Goal: Task Accomplishment & Management: Manage account settings

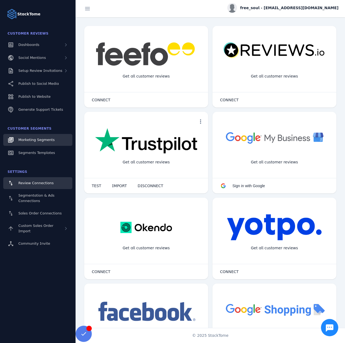
click at [52, 136] on link "Marketing Segments" at bounding box center [37, 140] width 69 height 12
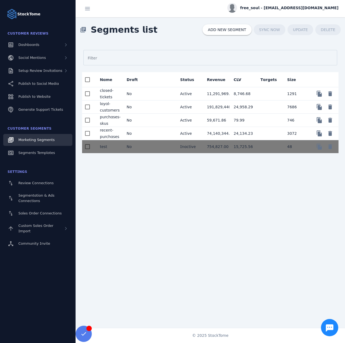
click at [144, 135] on mat-cell "No" at bounding box center [135, 133] width 27 height 13
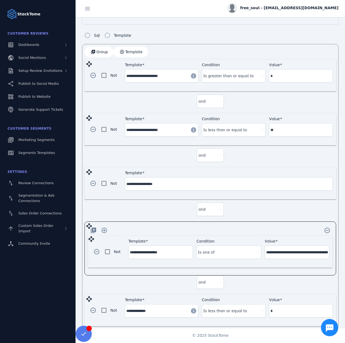
scroll to position [135, 0]
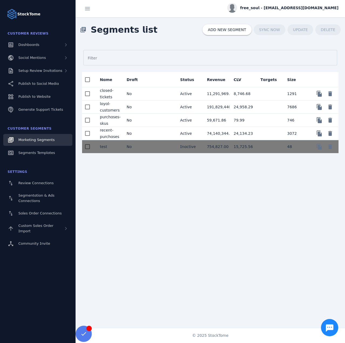
click at [135, 104] on mat-cell "No" at bounding box center [135, 106] width 27 height 13
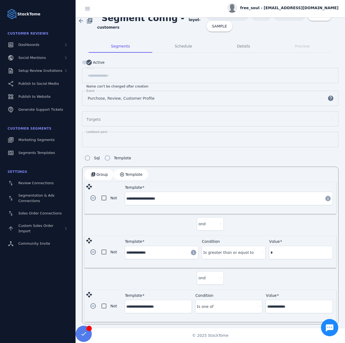
scroll to position [9, 0]
drag, startPoint x: 137, startPoint y: 174, endPoint x: 151, endPoint y: 179, distance: 15.0
click at [137, 174] on span "Template" at bounding box center [133, 174] width 17 height 4
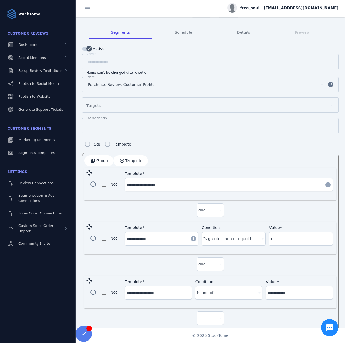
scroll to position [63, 0]
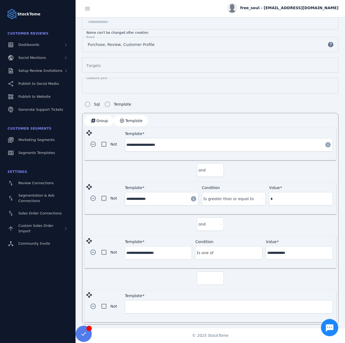
click at [211, 275] on div at bounding box center [208, 278] width 19 height 6
click at [209, 287] on mat-option "and" at bounding box center [209, 290] width 27 height 13
click at [163, 308] on div "Template" at bounding box center [228, 306] width 205 height 13
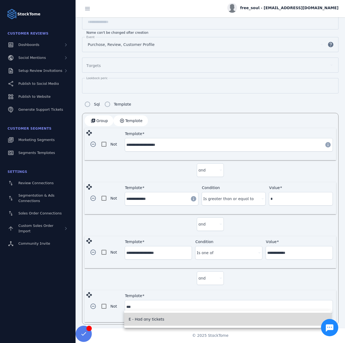
click at [152, 319] on span "E - Had any tickets" at bounding box center [147, 319] width 36 height 6
type input "**********"
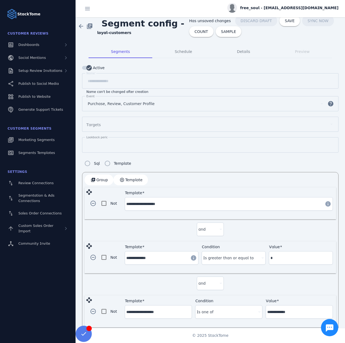
scroll to position [0, 0]
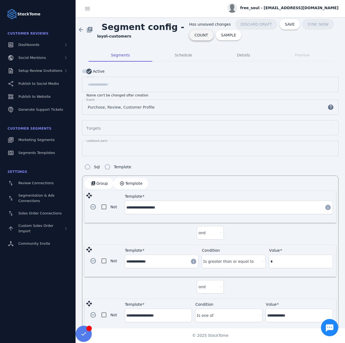
click at [196, 39] on span at bounding box center [201, 35] width 24 height 13
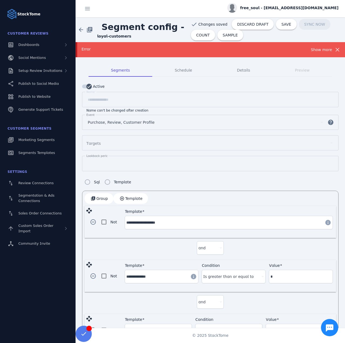
click at [315, 49] on div "Show more" at bounding box center [321, 49] width 21 height 6
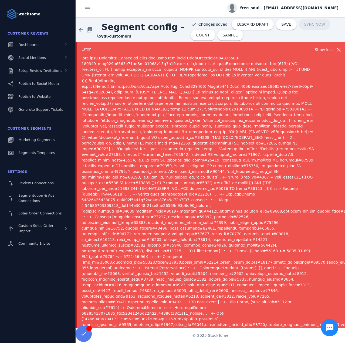
drag, startPoint x: 58, startPoint y: 0, endPoint x: 162, endPoint y: 51, distance: 115.7
click at [162, 51] on div "Error" at bounding box center [198, 49] width 233 height 6
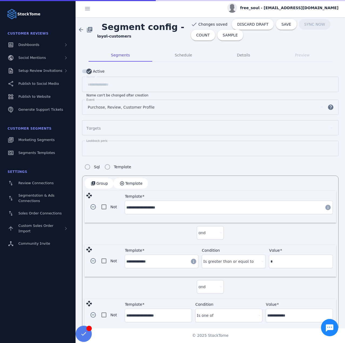
click at [121, 108] on span "Purchase, Review, Customer Profile" at bounding box center [121, 107] width 67 height 6
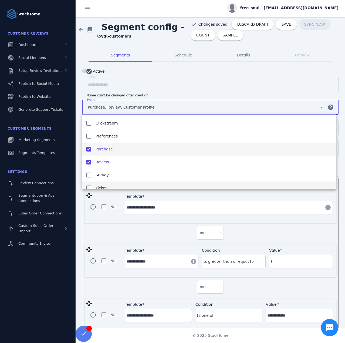
click at [107, 185] on mat-option "Ticket" at bounding box center [209, 188] width 254 height 13
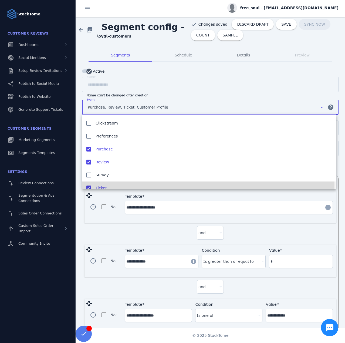
scroll to position [6, 0]
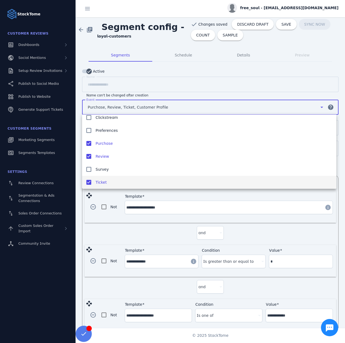
click at [197, 36] on div at bounding box center [172, 171] width 345 height 343
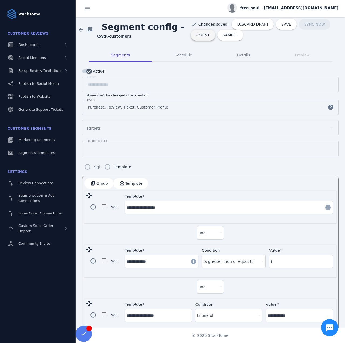
click at [201, 35] on span "COUNT" at bounding box center [203, 35] width 14 height 4
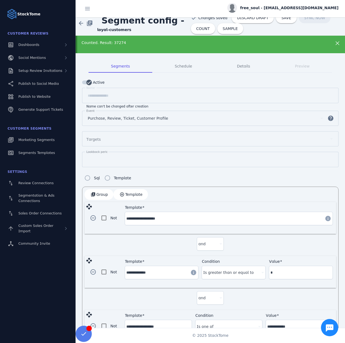
scroll to position [0, 0]
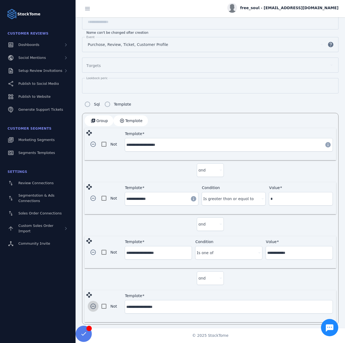
click at [93, 304] on span "button" at bounding box center [93, 306] width 13 height 13
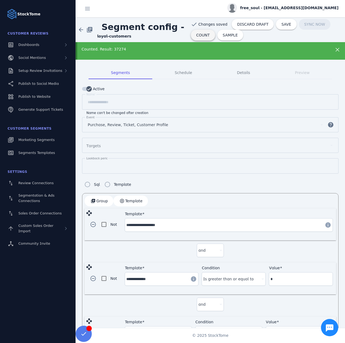
click at [197, 38] on span at bounding box center [203, 35] width 24 height 13
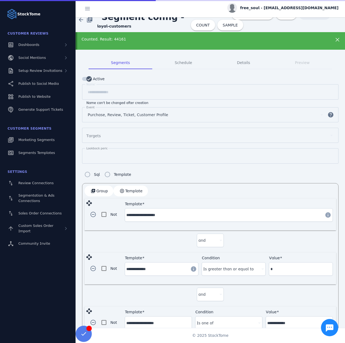
scroll to position [27, 0]
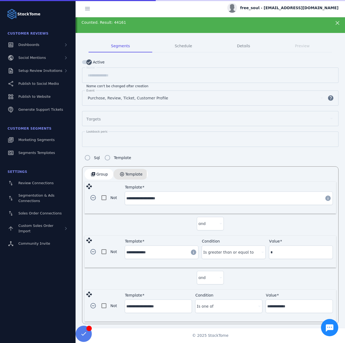
drag, startPoint x: 121, startPoint y: 173, endPoint x: 137, endPoint y: 192, distance: 24.6
click at [121, 173] on span "button" at bounding box center [130, 174] width 35 height 13
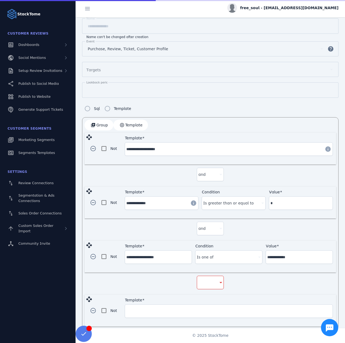
scroll to position [80, 0]
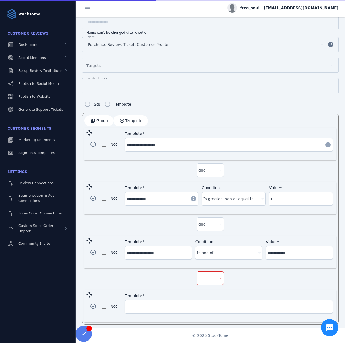
click at [212, 279] on div at bounding box center [211, 278] width 24 height 13
click at [206, 288] on span "and" at bounding box center [203, 291] width 7 height 6
click at [164, 304] on input "Template" at bounding box center [228, 307] width 205 height 6
drag, startPoint x: 129, startPoint y: 302, endPoint x: 117, endPoint y: 302, distance: 11.6
click at [117, 302] on div "remove_circle_outline Not Template ***" at bounding box center [211, 306] width 252 height 32
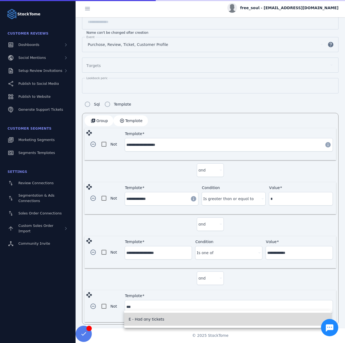
click at [149, 319] on span "E - Had any tickets" at bounding box center [147, 319] width 36 height 6
type input "**********"
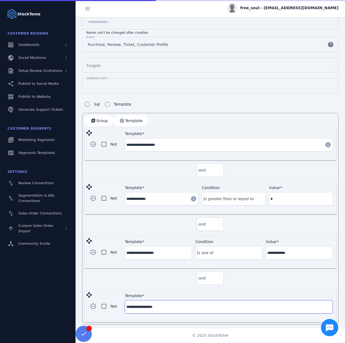
click at [150, 294] on label "Template" at bounding box center [229, 296] width 208 height 4
click at [150, 304] on input "**********" at bounding box center [228, 307] width 205 height 6
click at [141, 282] on div "and" at bounding box center [211, 279] width 252 height 22
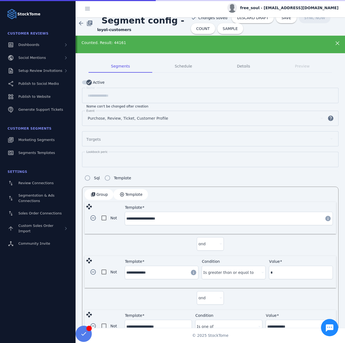
scroll to position [0, 0]
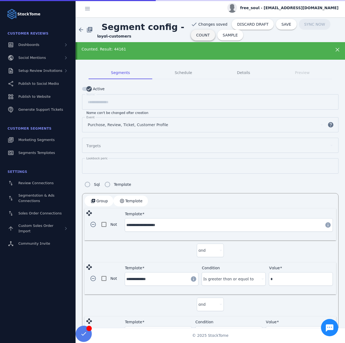
click at [196, 35] on span "COUNT" at bounding box center [203, 35] width 14 height 4
click at [281, 26] on span "SAVE" at bounding box center [286, 24] width 10 height 4
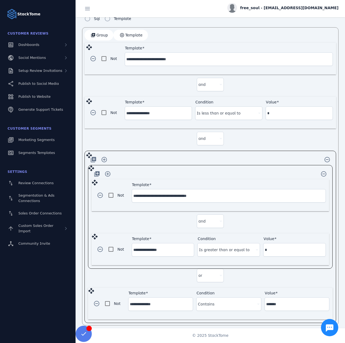
scroll to position [149, 0]
click at [177, 189] on div "**********" at bounding box center [228, 195] width 191 height 13
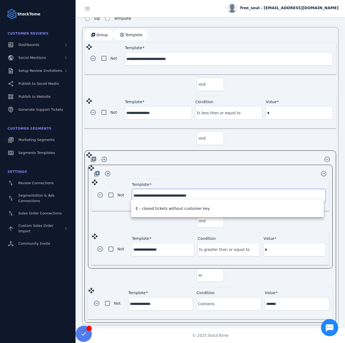
click at [177, 192] on input "**********" at bounding box center [228, 195] width 191 height 6
click at [148, 120] on div at bounding box center [158, 122] width 67 height 5
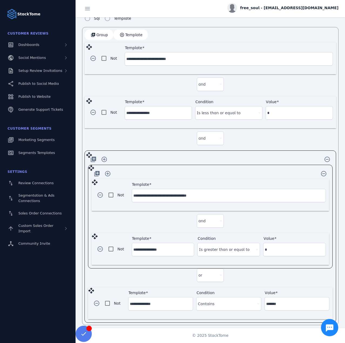
click at [292, 11] on div "free_soul - cs_free_soul@stacktome.com" at bounding box center [282, 8] width 111 height 10
click at [318, 52] on span "Sign out" at bounding box center [322, 52] width 16 height 6
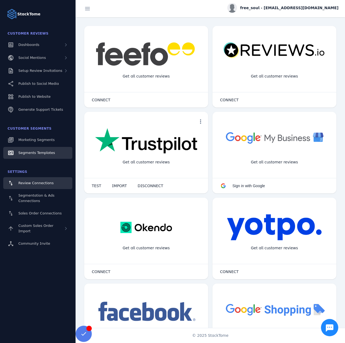
click at [48, 154] on span "Segments Templates" at bounding box center [36, 153] width 37 height 4
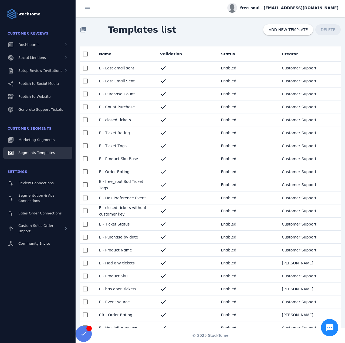
click at [130, 210] on mat-cell "E - closed tickets without customer key" at bounding box center [125, 210] width 61 height 13
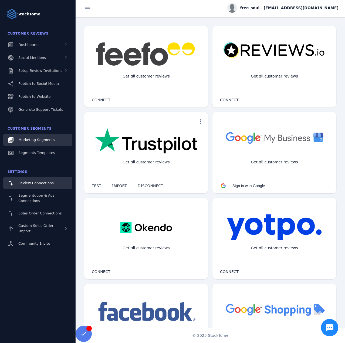
click at [41, 139] on span "Marketing Segments" at bounding box center [36, 140] width 36 height 4
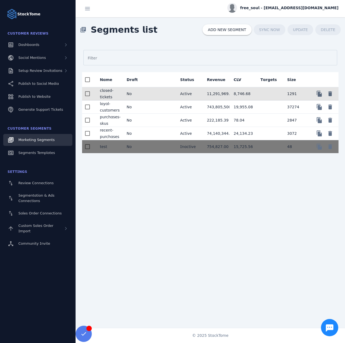
click at [150, 94] on mat-cell at bounding box center [162, 93] width 27 height 13
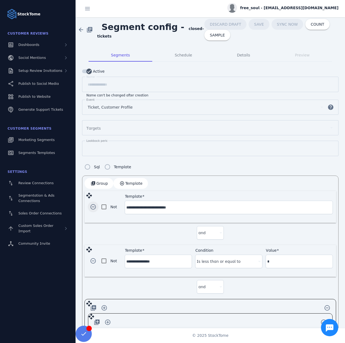
click at [94, 204] on span "button" at bounding box center [93, 206] width 13 height 13
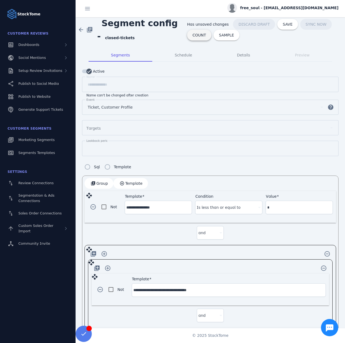
click at [187, 37] on span at bounding box center [199, 35] width 24 height 13
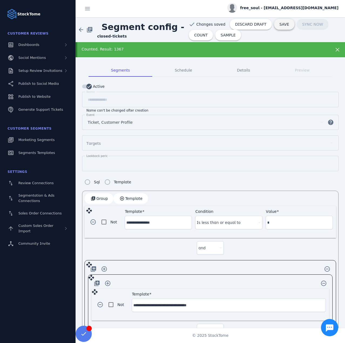
click at [275, 27] on span at bounding box center [284, 24] width 21 height 13
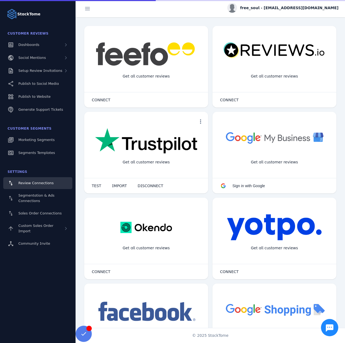
click at [28, 140] on span "Marketing Segments" at bounding box center [36, 140] width 36 height 4
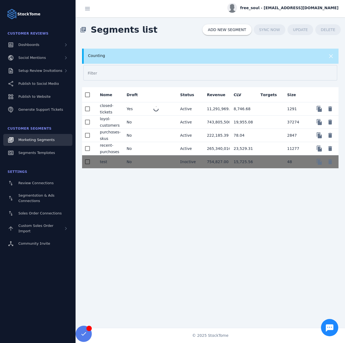
click at [145, 148] on mat-cell "No" at bounding box center [135, 148] width 27 height 13
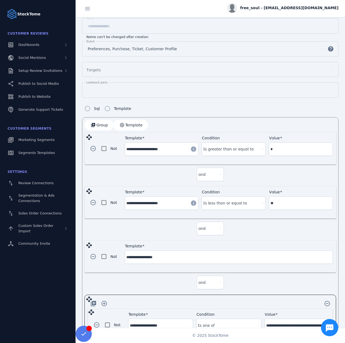
scroll to position [27, 0]
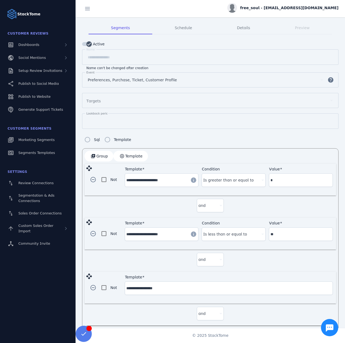
drag, startPoint x: 39, startPoint y: 137, endPoint x: 50, endPoint y: 120, distance: 20.6
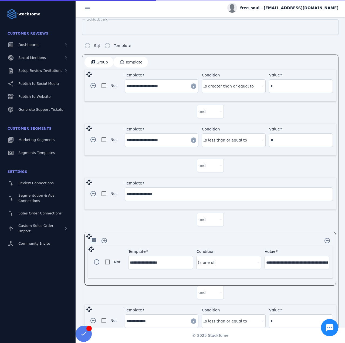
scroll to position [135, 0]
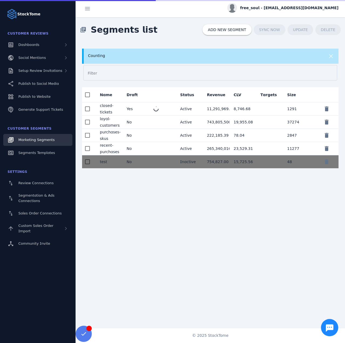
click at [152, 123] on mat-cell at bounding box center [162, 122] width 27 height 13
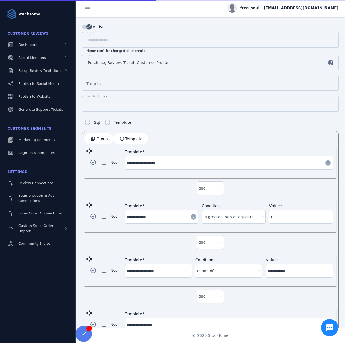
scroll to position [63, 0]
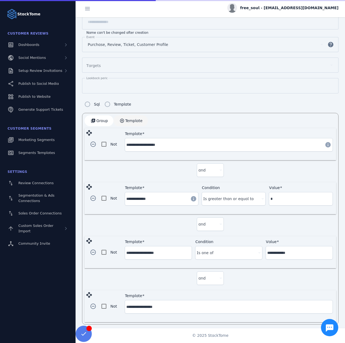
click at [128, 119] on span "Template" at bounding box center [133, 121] width 17 height 4
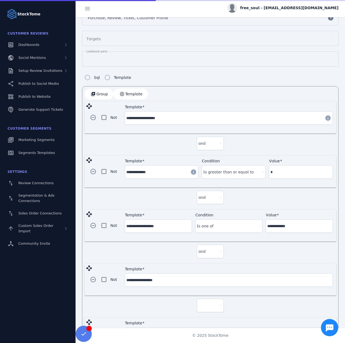
scroll to position [170, 0]
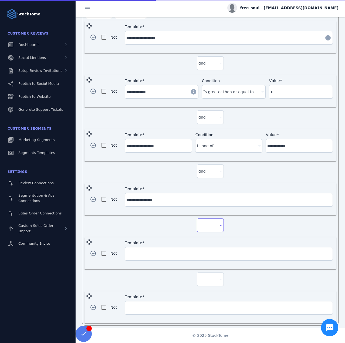
click at [205, 223] on div at bounding box center [208, 225] width 19 height 6
click at [209, 239] on mat-option "and" at bounding box center [209, 237] width 27 height 13
click at [207, 276] on div at bounding box center [208, 279] width 19 height 6
click at [209, 285] on mat-option "and" at bounding box center [209, 290] width 27 height 13
click at [164, 253] on input "Template" at bounding box center [228, 254] width 205 height 6
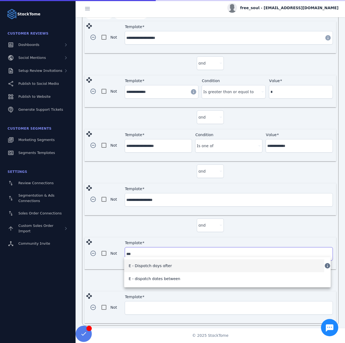
click at [154, 260] on mat-option "E - Dispatch days after" at bounding box center [224, 265] width 200 height 13
type input "**********"
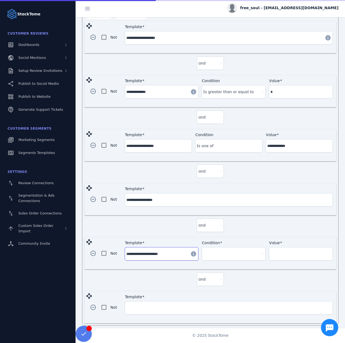
click at [211, 253] on div at bounding box center [231, 254] width 56 height 6
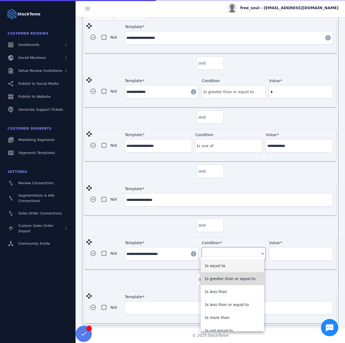
click at [234, 277] on span "Is greater than or equal to" at bounding box center [230, 279] width 51 height 6
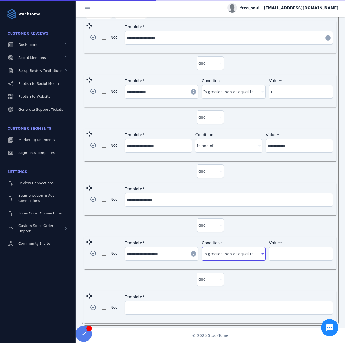
click at [281, 251] on input "Value" at bounding box center [301, 254] width 61 height 6
type input "*"
click at [169, 305] on input "Template" at bounding box center [228, 308] width 205 height 6
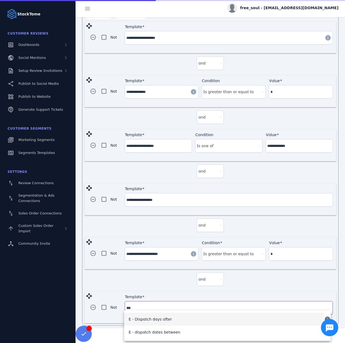
click at [160, 321] on span "E - Dispatch days after" at bounding box center [150, 319] width 43 height 6
type input "**********"
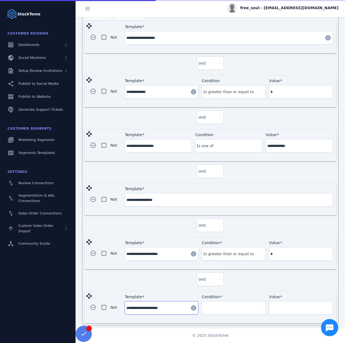
click at [214, 301] on div "Condition" at bounding box center [233, 307] width 61 height 13
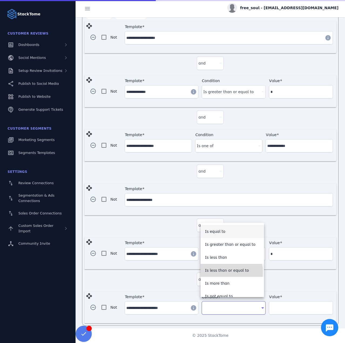
click at [227, 272] on span "Is less than or equal to" at bounding box center [227, 270] width 44 height 6
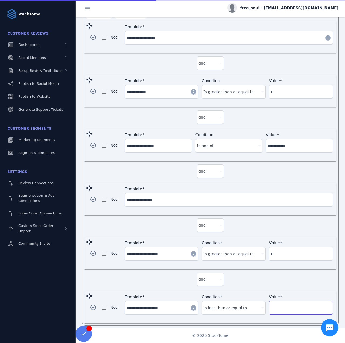
click at [284, 305] on input "Value" at bounding box center [301, 308] width 61 height 6
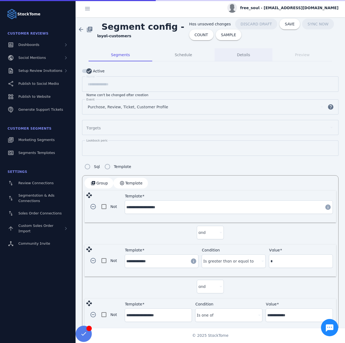
scroll to position [0, 0]
type input "**"
click at [197, 37] on button "COUNT" at bounding box center [201, 35] width 24 height 11
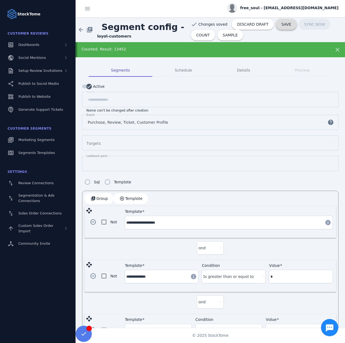
click at [281, 25] on span "SAVE" at bounding box center [286, 24] width 10 height 4
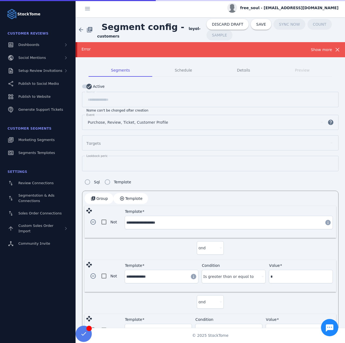
click at [315, 49] on div "Show more" at bounding box center [321, 49] width 21 height 6
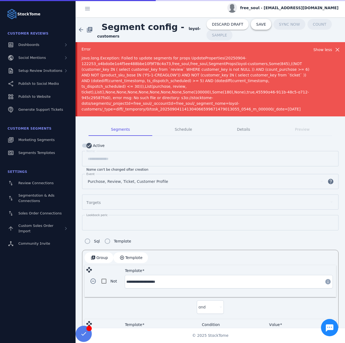
drag, startPoint x: 256, startPoint y: 29, endPoint x: 324, endPoint y: 0, distance: 74.3
click at [256, 29] on span at bounding box center [261, 24] width 21 height 13
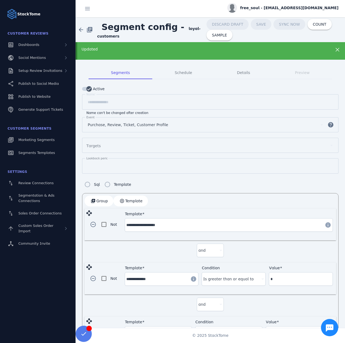
click at [288, 8] on span "free_soul - cs_free_soul@stacktome.com" at bounding box center [289, 8] width 98 height 6
click at [316, 51] on span "Sign out" at bounding box center [322, 52] width 16 height 6
